Goal: Transaction & Acquisition: Purchase product/service

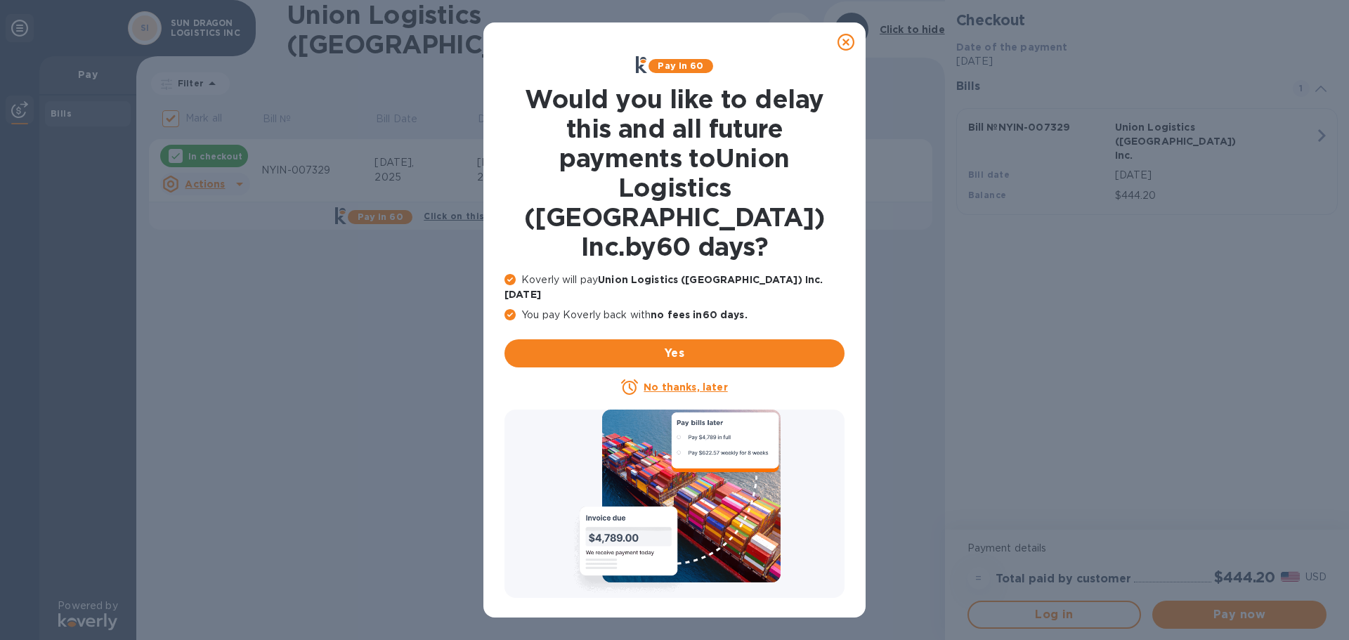
click at [840, 40] on icon at bounding box center [846, 42] width 17 height 17
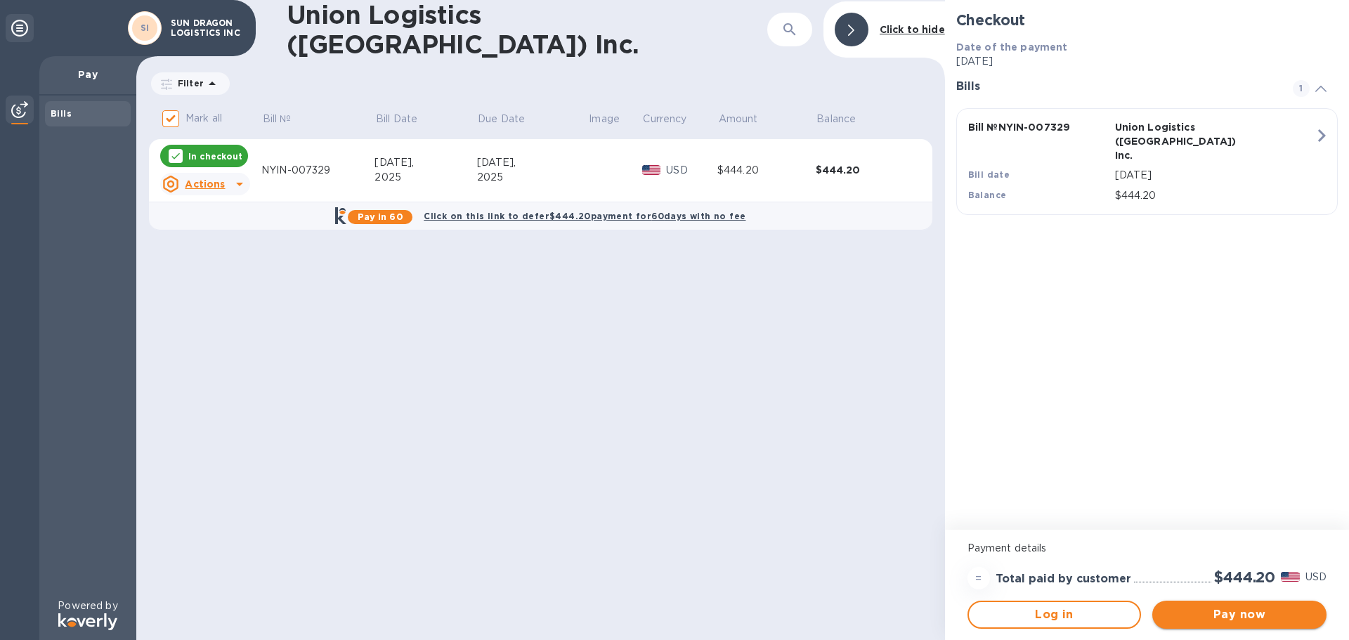
click at [1223, 625] on button "Pay now" at bounding box center [1239, 615] width 174 height 28
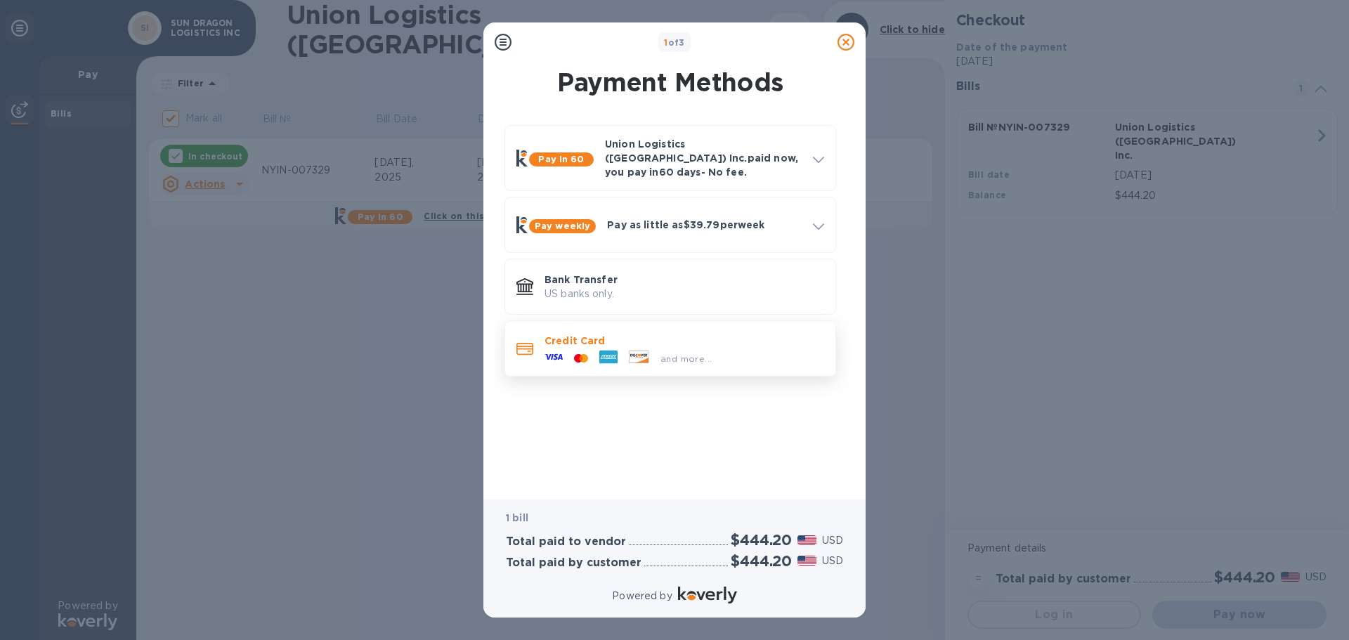
click at [630, 348] on div "and more..." at bounding box center [628, 358] width 178 height 21
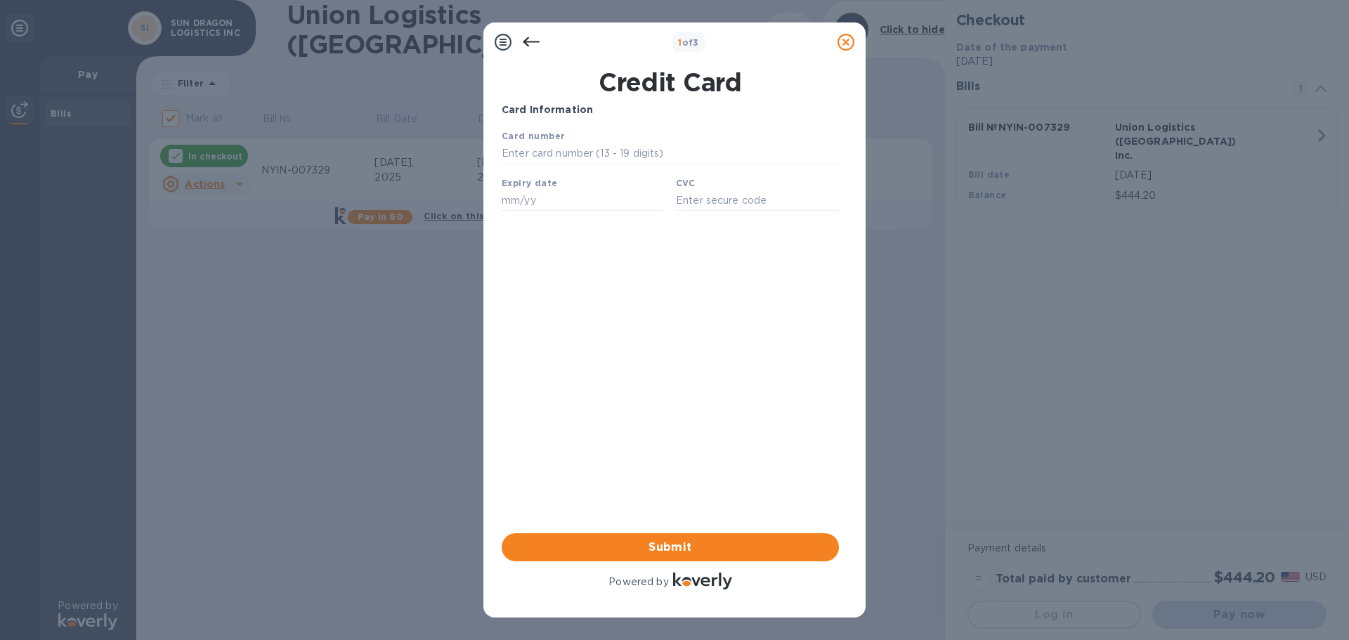
click at [538, 44] on icon at bounding box center [531, 42] width 17 height 17
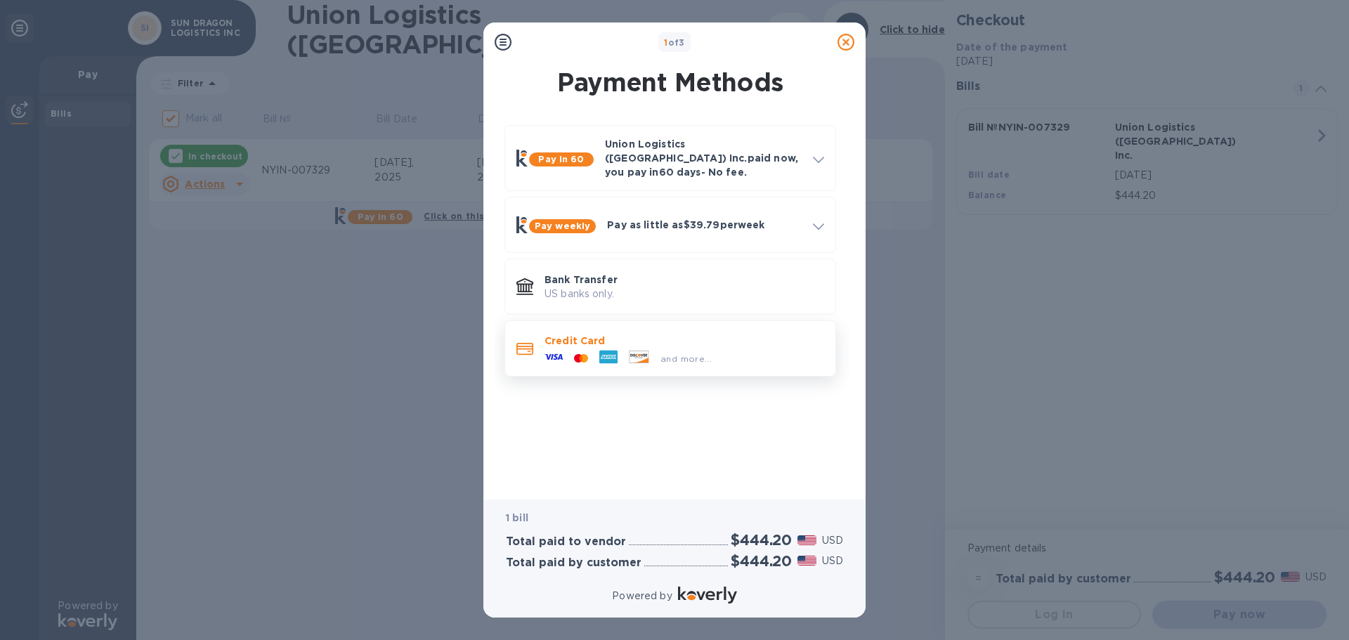
click at [576, 328] on div "Credit Card and more..." at bounding box center [684, 348] width 291 height 41
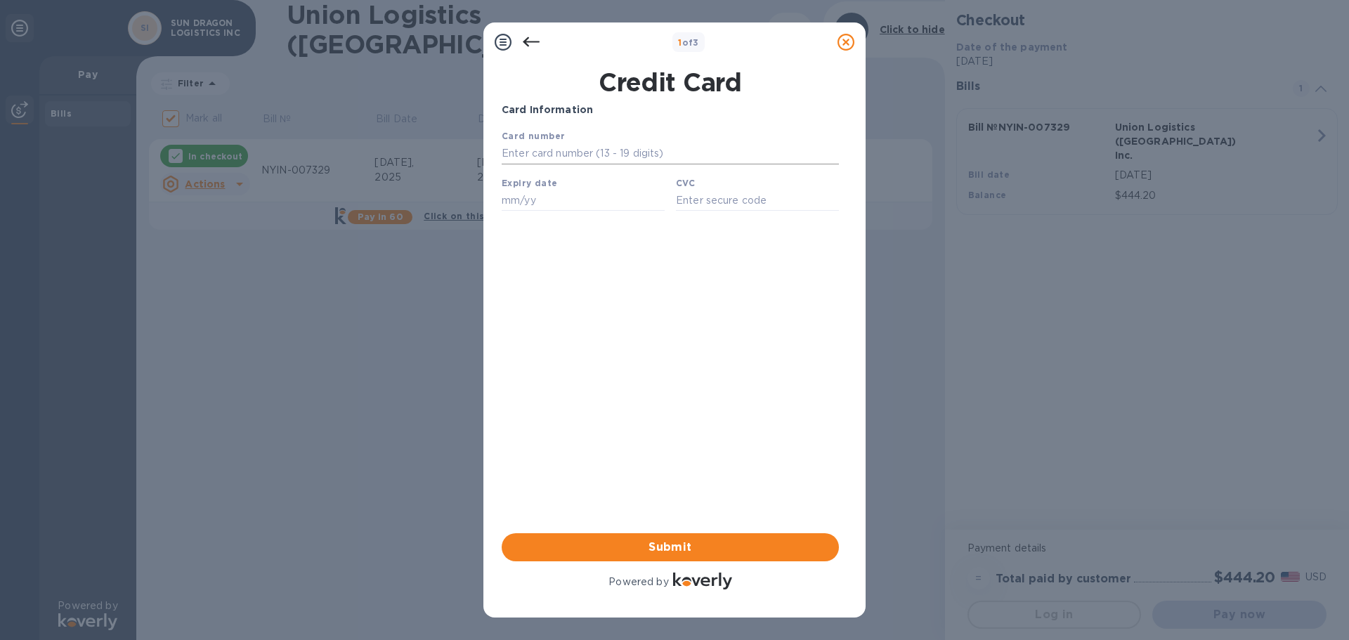
click at [518, 157] on input "text" at bounding box center [670, 153] width 337 height 21
type input "[CREDIT_CARD_NUMBER]"
click at [515, 207] on input "text" at bounding box center [583, 200] width 163 height 21
type input "06/30"
type input "850"
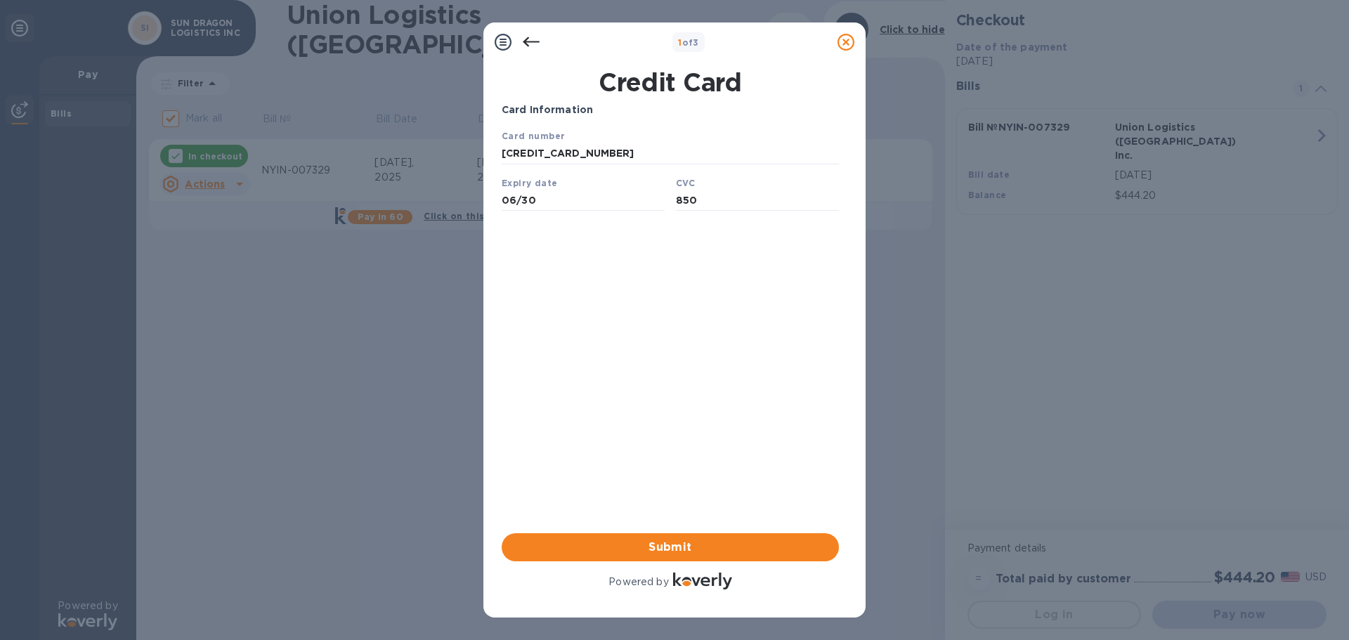
drag, startPoint x: 526, startPoint y: 337, endPoint x: 544, endPoint y: 349, distance: 21.8
click at [526, 337] on div "Card Information Your browser does not support iframes Submit Powered by" at bounding box center [670, 348] width 337 height 490
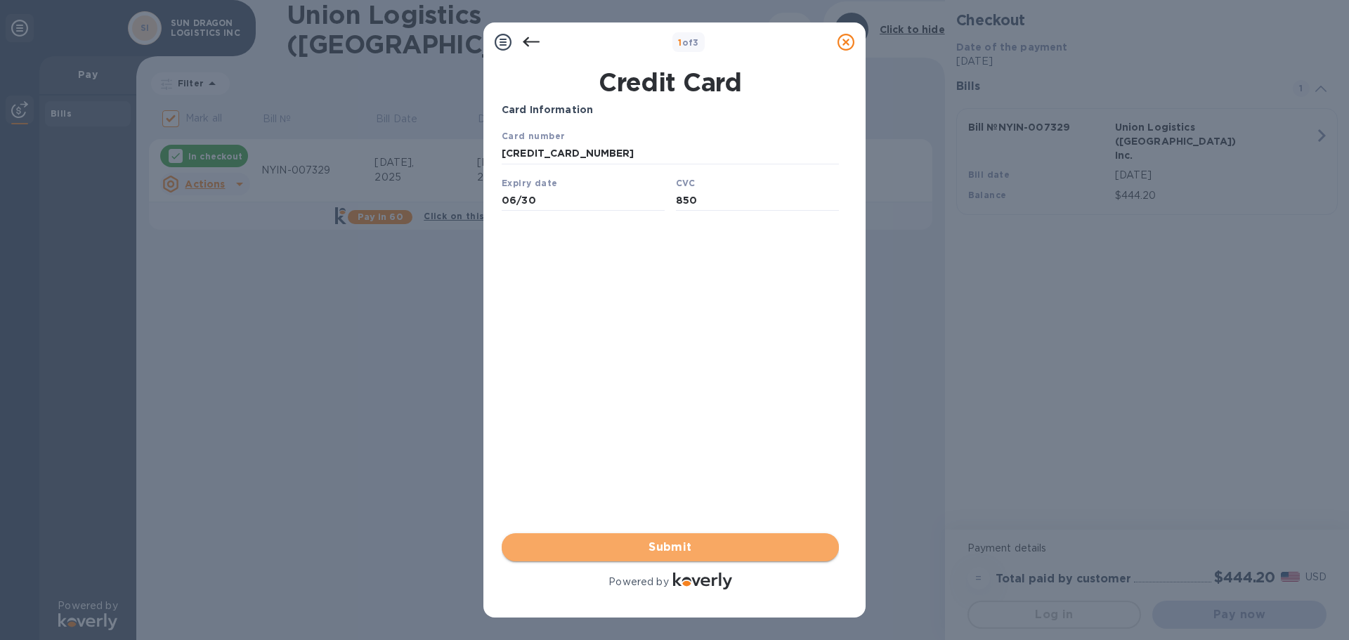
click at [669, 540] on span "Submit" at bounding box center [670, 547] width 315 height 17
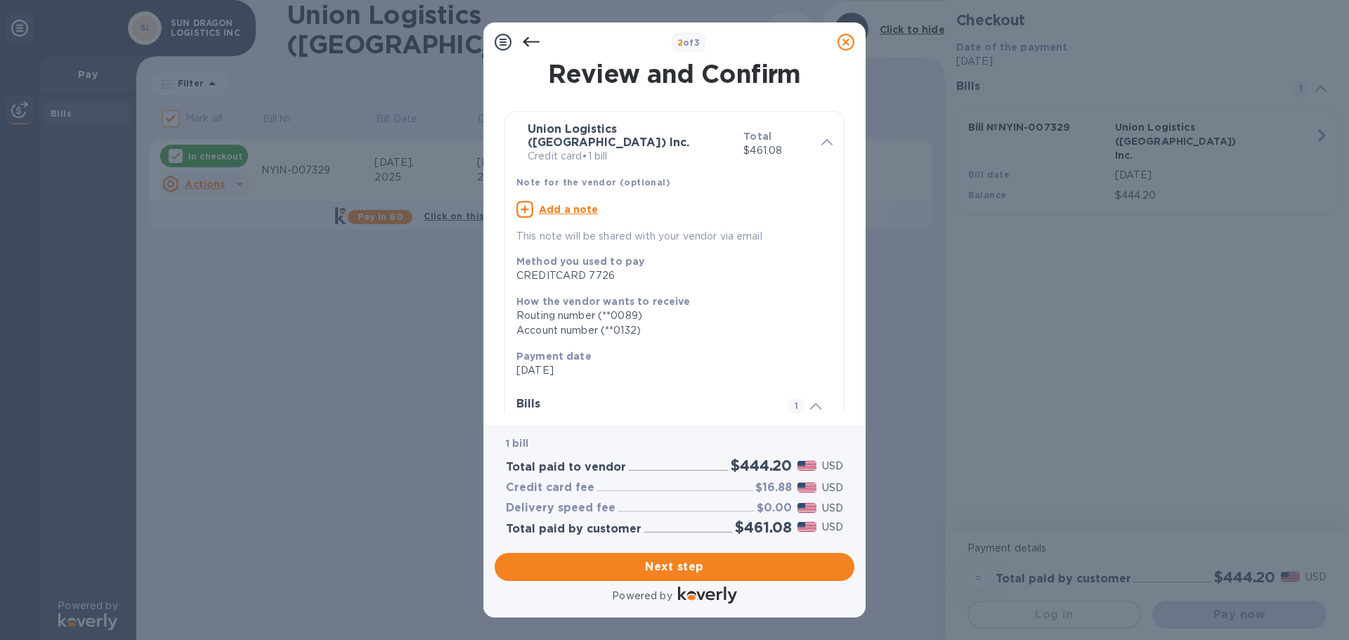
click at [524, 42] on icon at bounding box center [531, 42] width 17 height 10
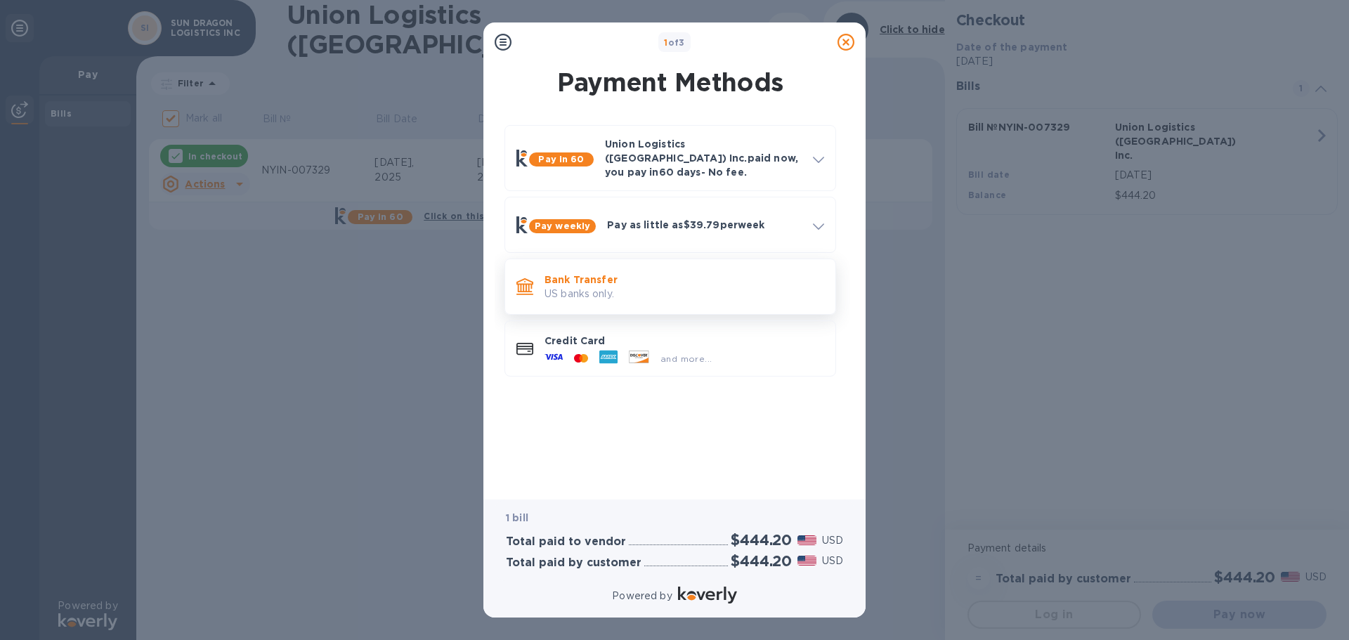
click at [611, 287] on p "US banks only." at bounding box center [685, 294] width 280 height 15
